Goal: Information Seeking & Learning: Learn about a topic

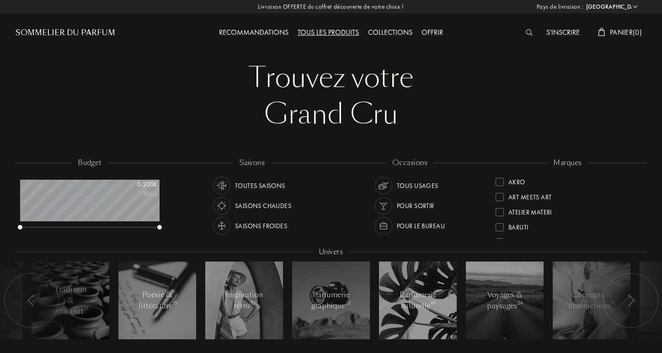
select select "FR"
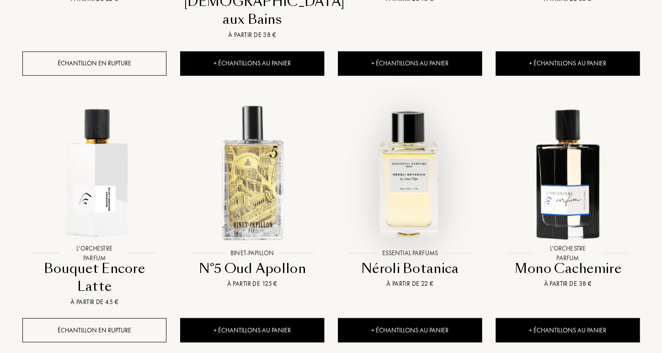
scroll to position [618, 0]
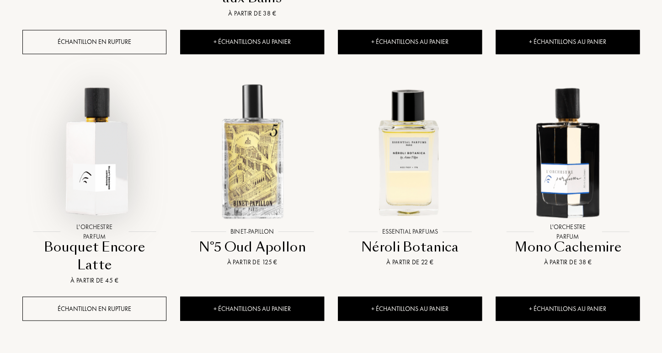
click at [114, 206] on div at bounding box center [95, 159] width 158 height 178
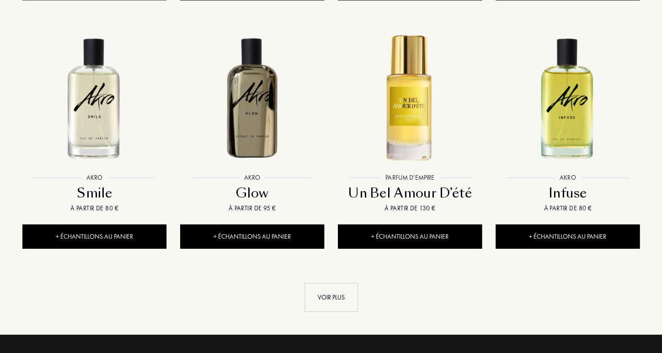
scroll to position [978, 0]
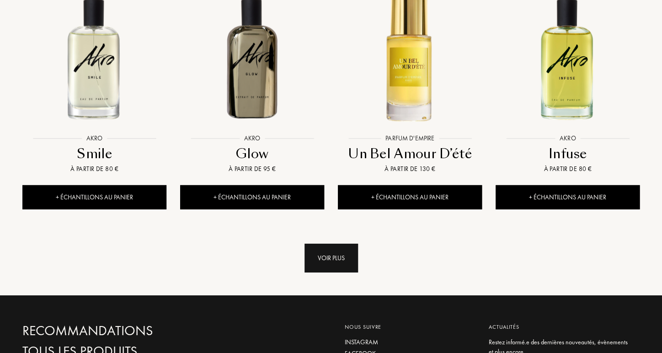
click at [342, 244] on div "Voir plus" at bounding box center [332, 258] width 54 height 29
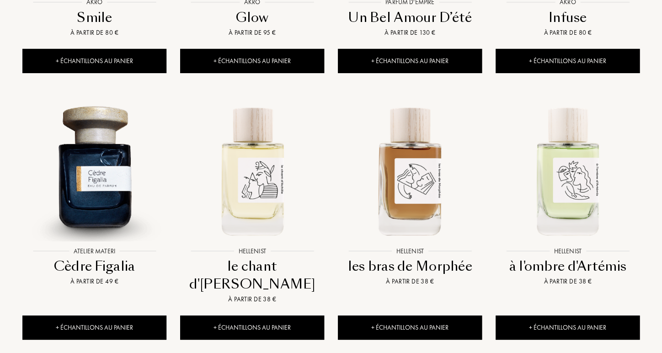
scroll to position [1118, 0]
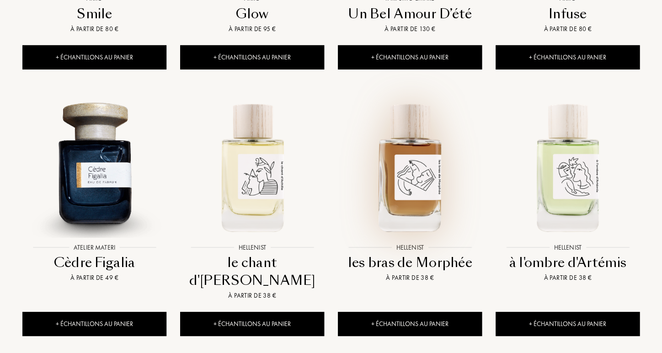
click at [415, 119] on img at bounding box center [410, 167] width 142 height 142
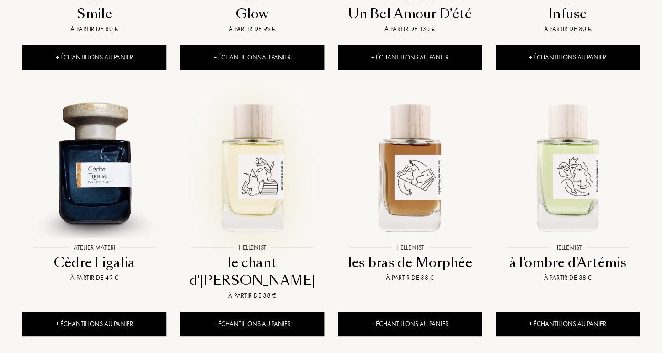
click at [272, 203] on div at bounding box center [252, 175] width 158 height 178
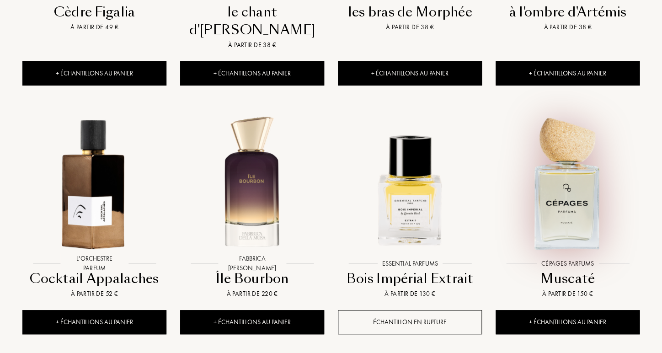
scroll to position [1370, 0]
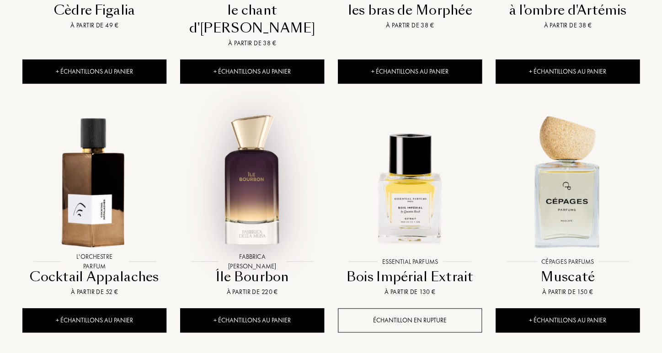
click at [277, 172] on img at bounding box center [252, 181] width 142 height 142
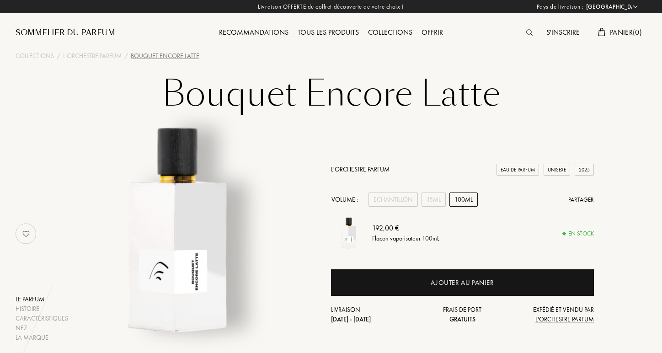
select select "FR"
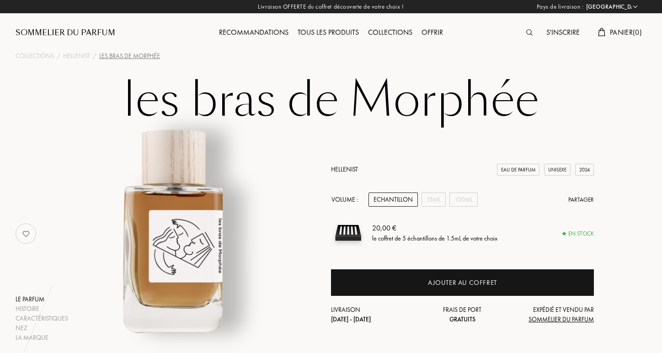
select select "FR"
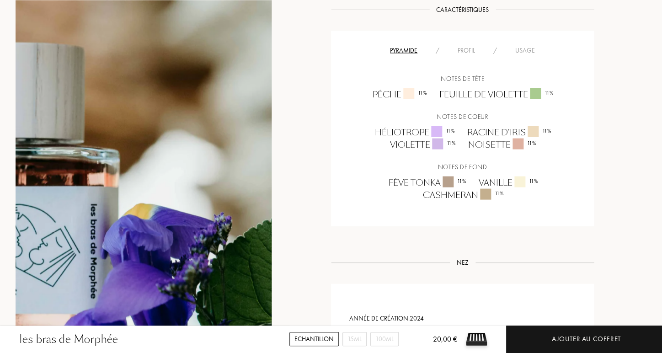
scroll to position [630, 0]
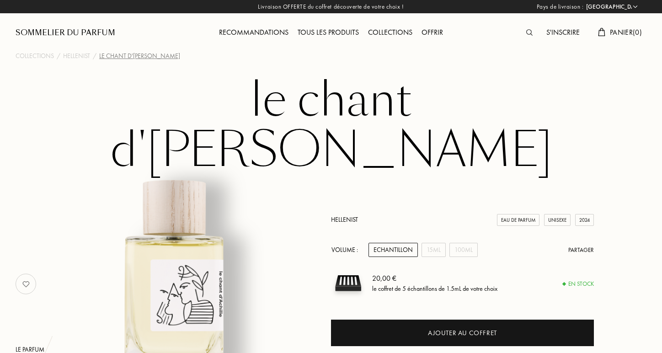
select select "FR"
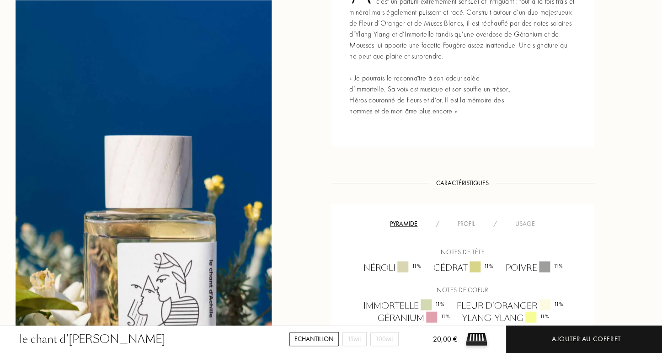
scroll to position [523, 0]
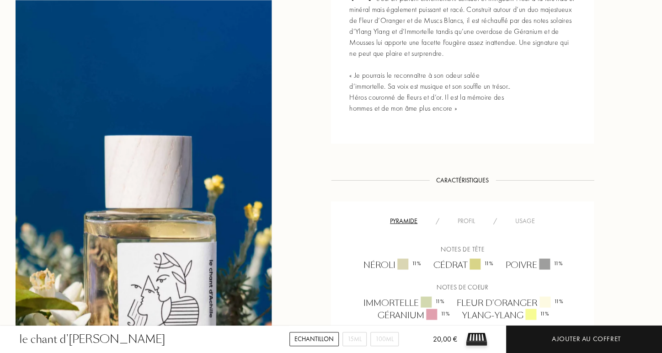
click at [473, 226] on div "Notes de tête Néroli 11 % Cédrat 11 % Poivre 11 % Notes de coeur Immortelle 11 …" at bounding box center [462, 292] width 249 height 133
click at [462, 216] on div "Profil" at bounding box center [467, 221] width 36 height 10
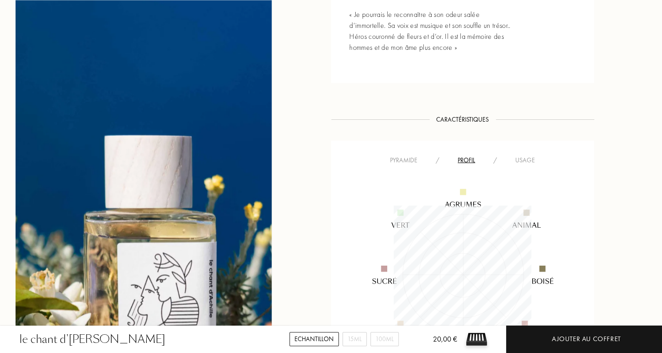
scroll to position [586, 0]
click at [399, 153] on div "Pyramide" at bounding box center [404, 158] width 46 height 10
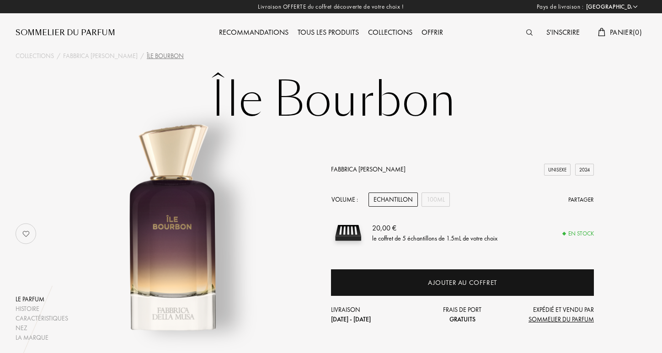
select select "FR"
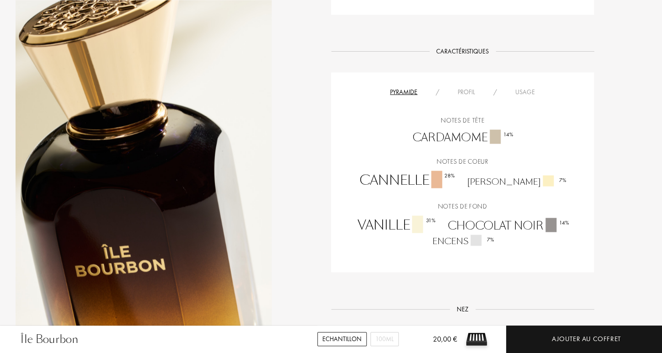
scroll to position [555, 0]
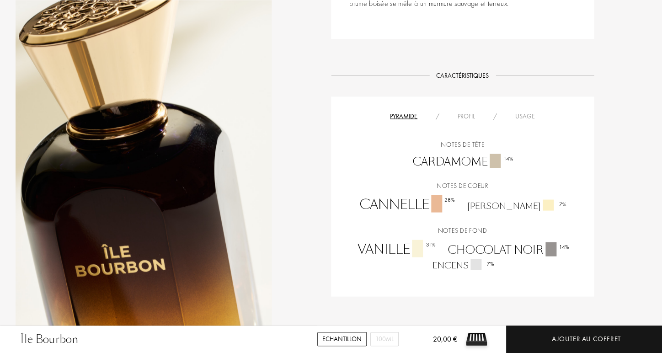
click at [458, 115] on div "Profil" at bounding box center [467, 116] width 36 height 10
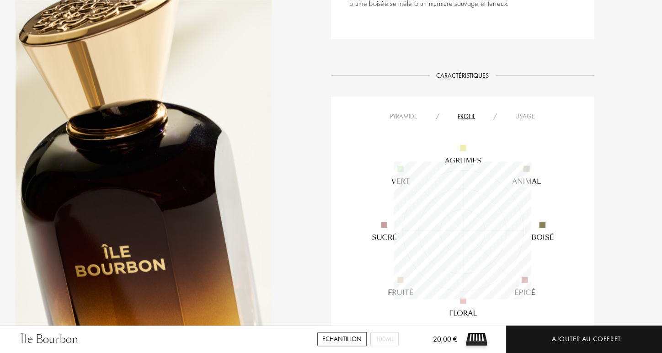
scroll to position [138, 138]
click at [522, 117] on div "Usage" at bounding box center [525, 116] width 38 height 10
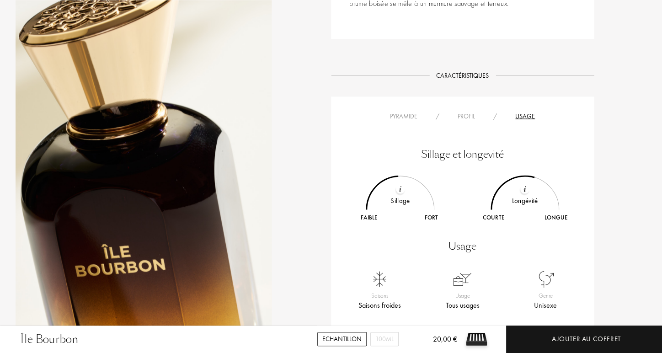
click at [479, 78] on div "Caractéristiques" at bounding box center [463, 76] width 66 height 10
click at [473, 75] on div "Caractéristiques" at bounding box center [463, 76] width 66 height 10
click at [328, 72] on div "Histoire Histoire Paysage vierge au cœur de l’[GEOGRAPHIC_DATA]. [GEOGRAPHIC_DA…" at bounding box center [331, 271] width 645 height 877
